Goal: Transaction & Acquisition: Purchase product/service

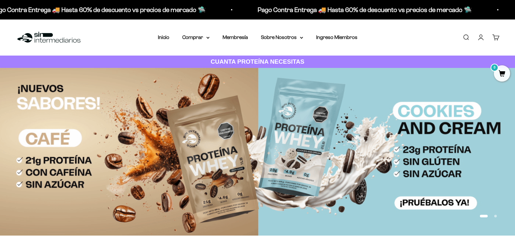
click at [480, 37] on link "Iniciar sesión" at bounding box center [480, 37] width 7 height 7
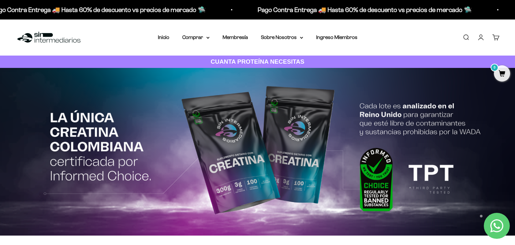
click at [481, 38] on link "Iniciar sesión" at bounding box center [480, 37] width 7 height 7
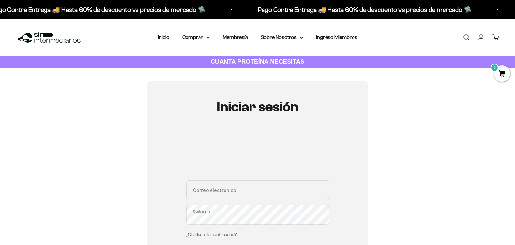
click at [253, 195] on input "Correo electrónico" at bounding box center [257, 189] width 143 height 19
paste input "juancobandor@gmail.com"
type input "juancobandor@gmail.com"
click at [368, 192] on div "Iniciar sesión juancobandor@gmail.com Correo electrónico Contraseña ¿Olvidaste …" at bounding box center [257, 206] width 483 height 251
click at [512, 140] on section "Iniciar sesión juancobandor@gmail.com Correo electrónico Contraseña ¿Olvidaste …" at bounding box center [257, 206] width 515 height 277
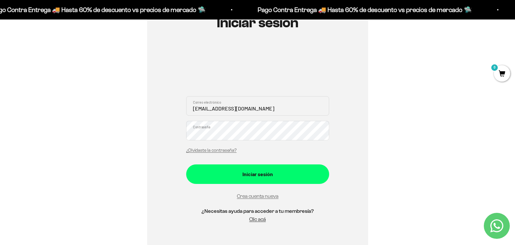
scroll to position [91, 0]
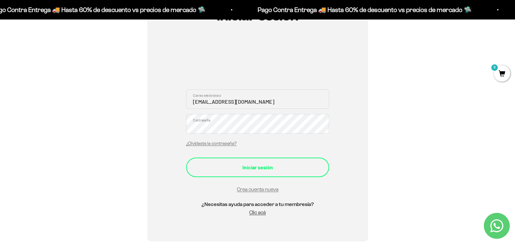
click at [282, 159] on button "Iniciar sesión" at bounding box center [257, 166] width 143 height 19
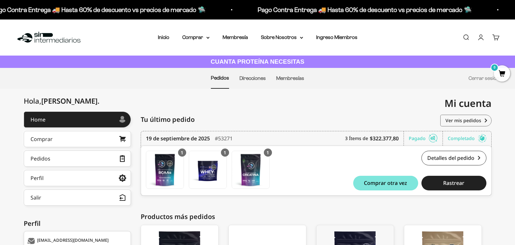
drag, startPoint x: 517, startPoint y: 109, endPoint x: 519, endPoint y: 78, distance: 30.6
click at [515, 78] on html "Ir al contenido Pago Contra Entrega 🚚 Hasta 60% de descuento vs precios de merc…" at bounding box center [257, 177] width 515 height 354
click at [163, 33] on div "Menú Buscar Inicio Comprar Proteínas Ver Todos Whey Iso Vegan Pancakes Pre-Entr…" at bounding box center [257, 37] width 515 height 36
click at [162, 40] on link "Inicio" at bounding box center [163, 37] width 11 height 6
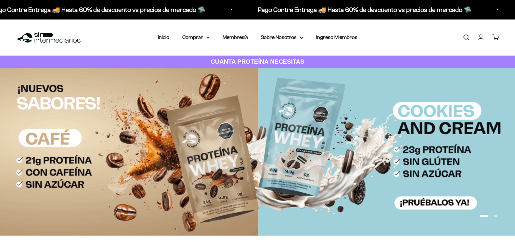
click at [463, 38] on link "Buscar" at bounding box center [465, 37] width 7 height 7
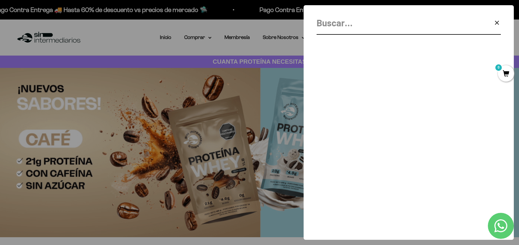
click at [392, 29] on input "Buscar" at bounding box center [393, 23] width 152 height 15
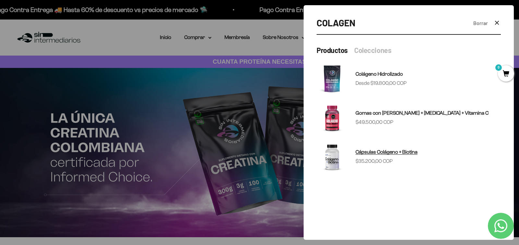
type input "COLAGEN"
click at [386, 157] on sale-price "Precio de oferta $35.200,00 COP" at bounding box center [374, 161] width 37 height 8
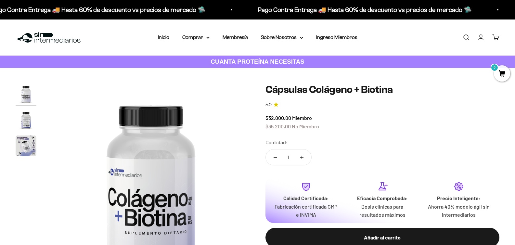
click at [303, 159] on icon "Aumentar cantidad" at bounding box center [301, 156] width 3 height 3
type input "3"
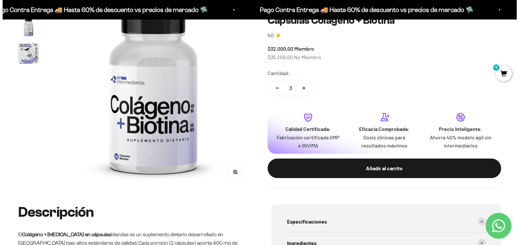
scroll to position [90, 0]
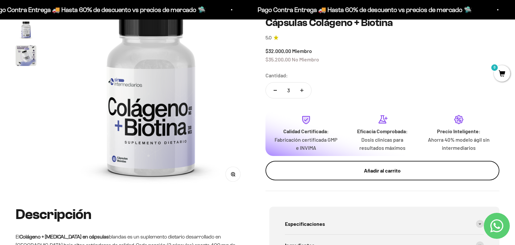
click at [416, 168] on div "Añadir al carrito" at bounding box center [382, 170] width 208 height 8
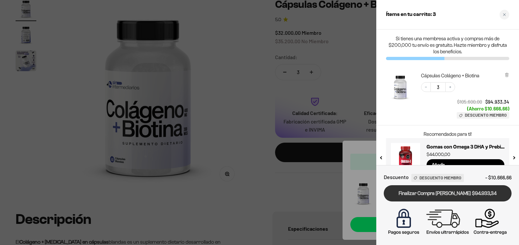
click at [471, 192] on link "Finalizar Compra [PERSON_NAME] $94.933,34" at bounding box center [448, 193] width 128 height 17
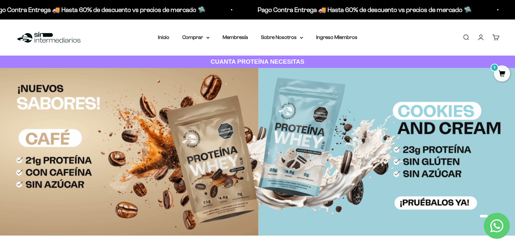
click at [430, 32] on div "Menú Buscar Inicio Comprar Proteínas Ver Todos Whey Iso Vegan Pancakes Pre-Entr…" at bounding box center [257, 37] width 515 height 36
